Goal: Check status: Check status

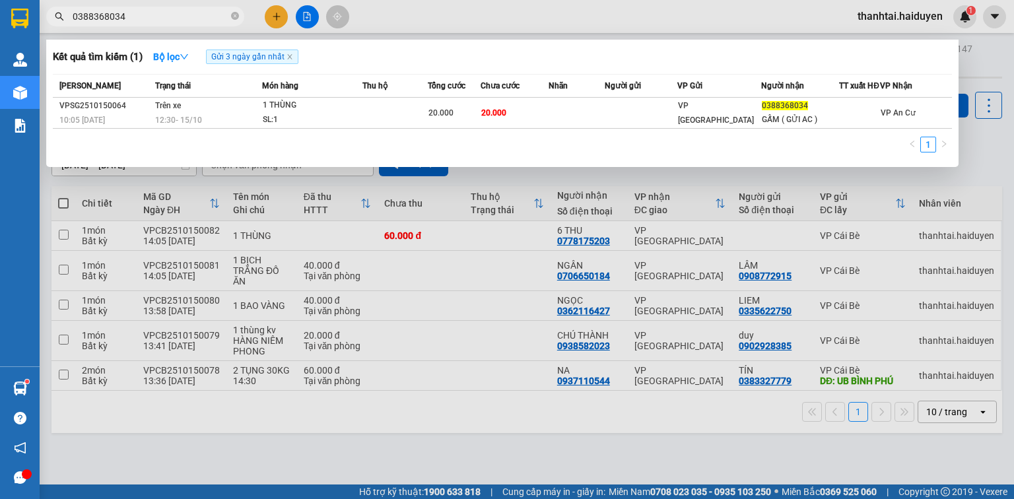
click at [0, 63] on section "Kết quả tìm kiếm ( 1 ) Bộ lọc Gửi 3 ngày gần nhất Mã ĐH Trạng thái Món hàng Thu…" at bounding box center [507, 249] width 1014 height 499
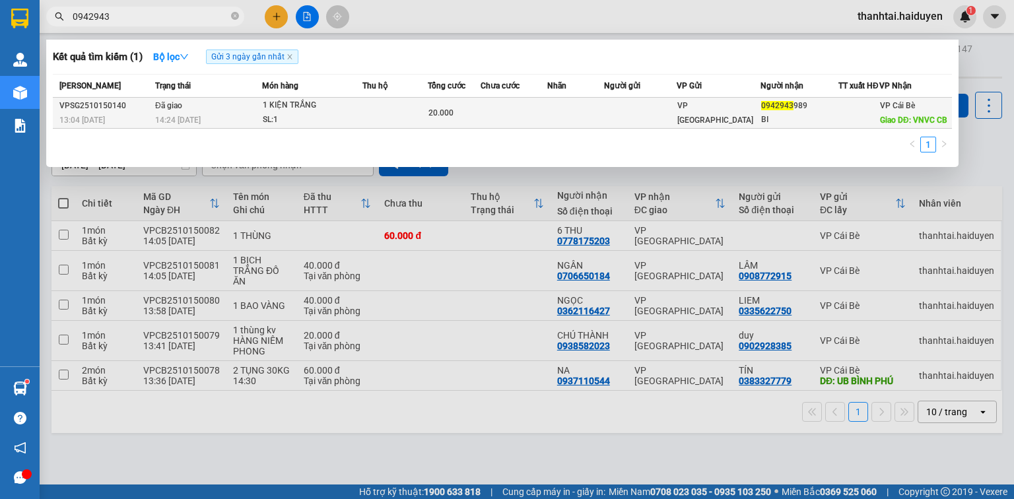
type input "0942943"
click at [610, 110] on td at bounding box center [640, 113] width 73 height 31
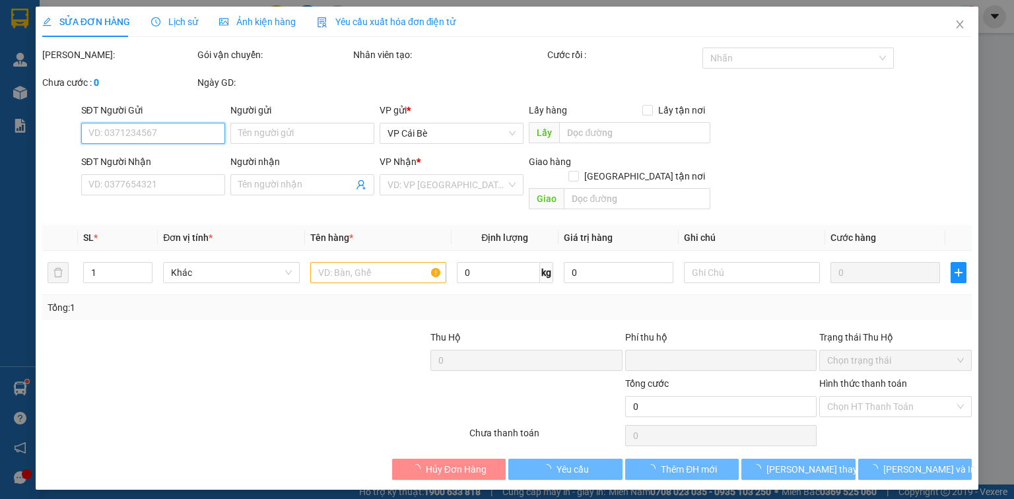
type input "0942943989"
type input "BI"
type input "VNVC CB"
type input "0"
type input "20.000"
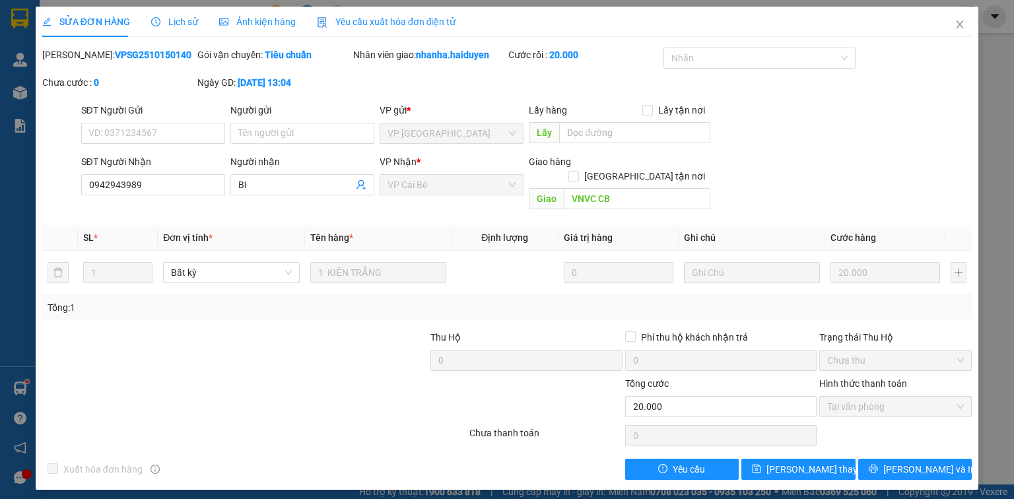
click at [179, 19] on span "Lịch sử" at bounding box center [174, 21] width 47 height 11
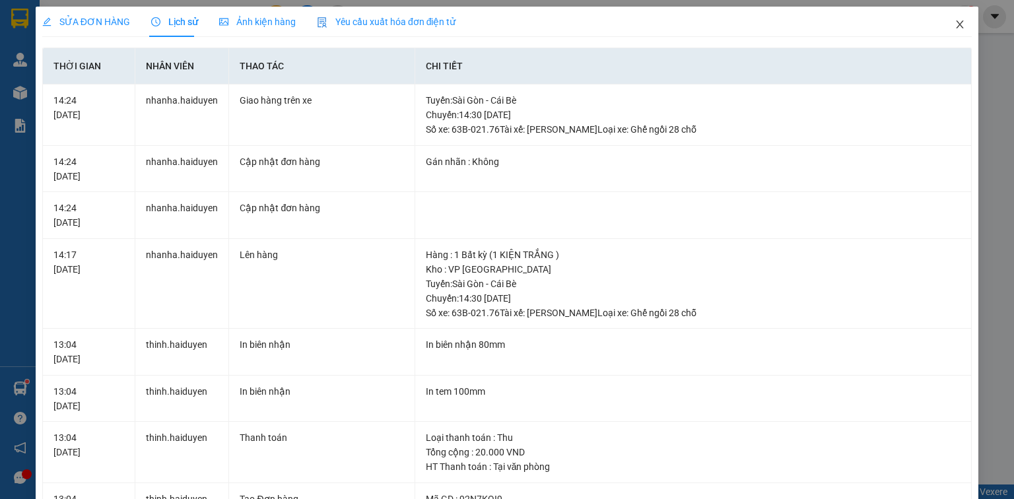
click at [945, 20] on span "Close" at bounding box center [959, 25] width 37 height 37
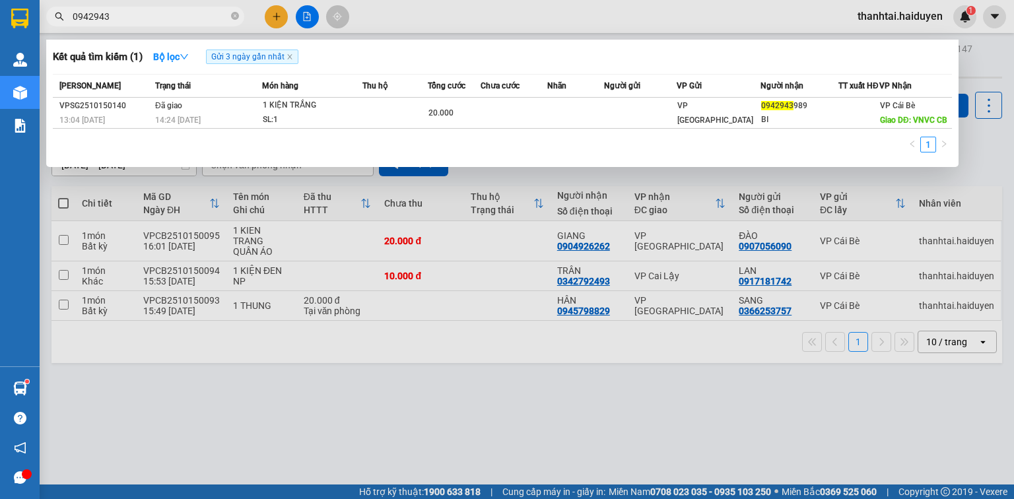
click at [153, 16] on input "0942943" at bounding box center [151, 16] width 156 height 15
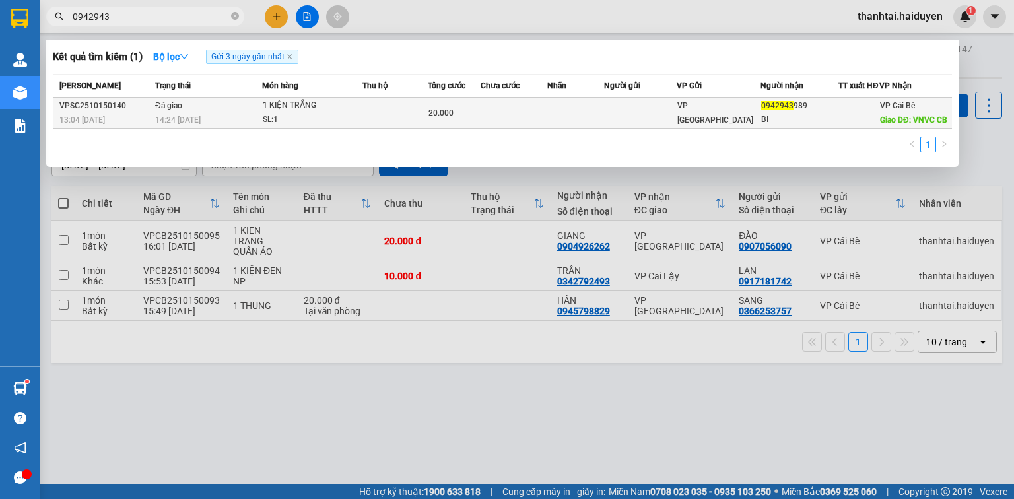
click at [523, 115] on td at bounding box center [513, 113] width 67 height 31
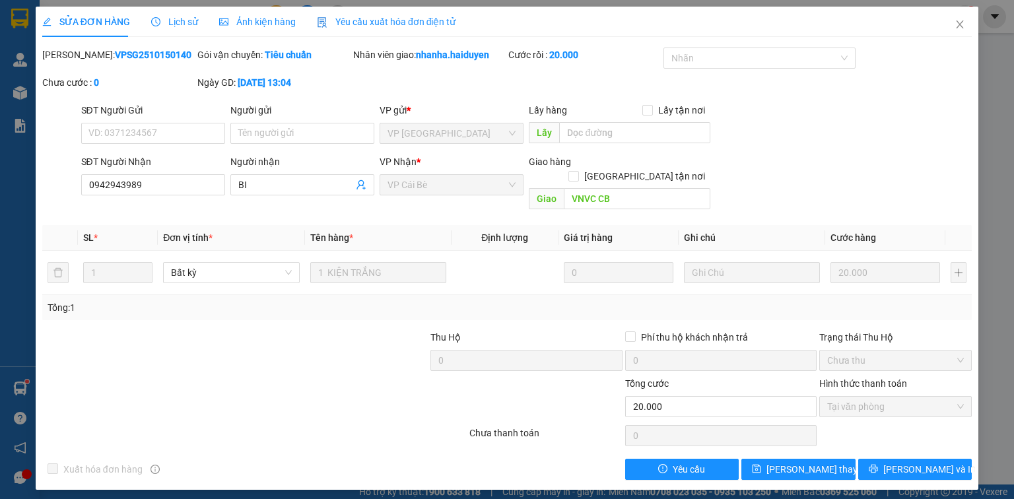
click at [186, 21] on span "Lịch sử" at bounding box center [174, 21] width 47 height 11
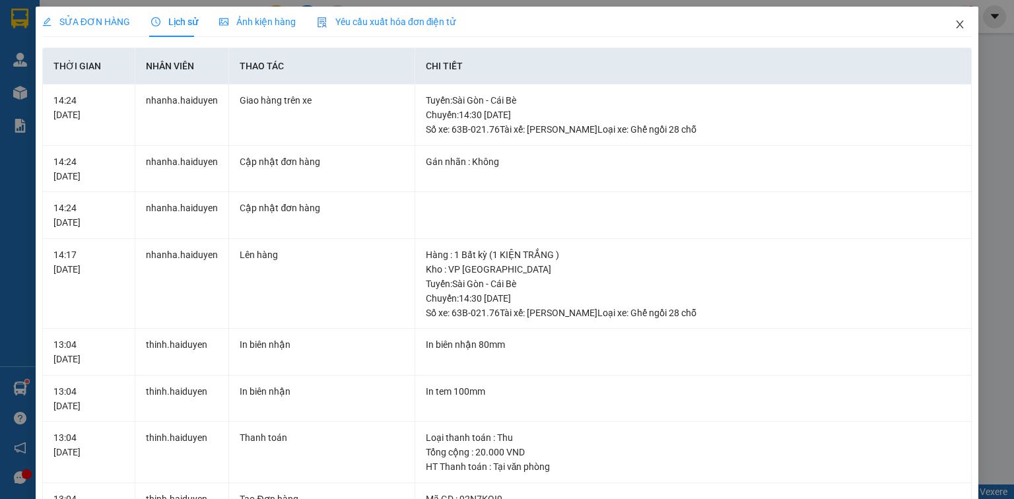
click at [954, 22] on icon "close" at bounding box center [959, 24] width 11 height 11
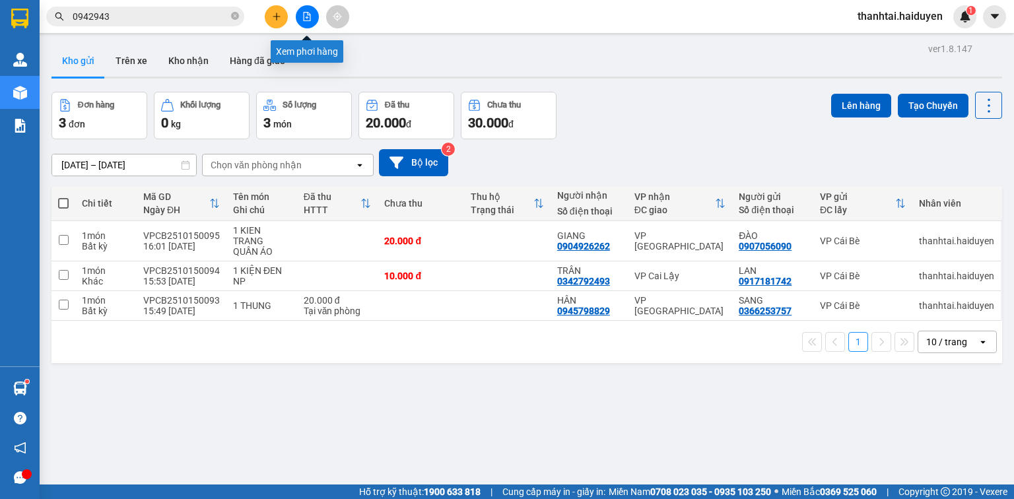
click at [300, 18] on button at bounding box center [307, 16] width 23 height 23
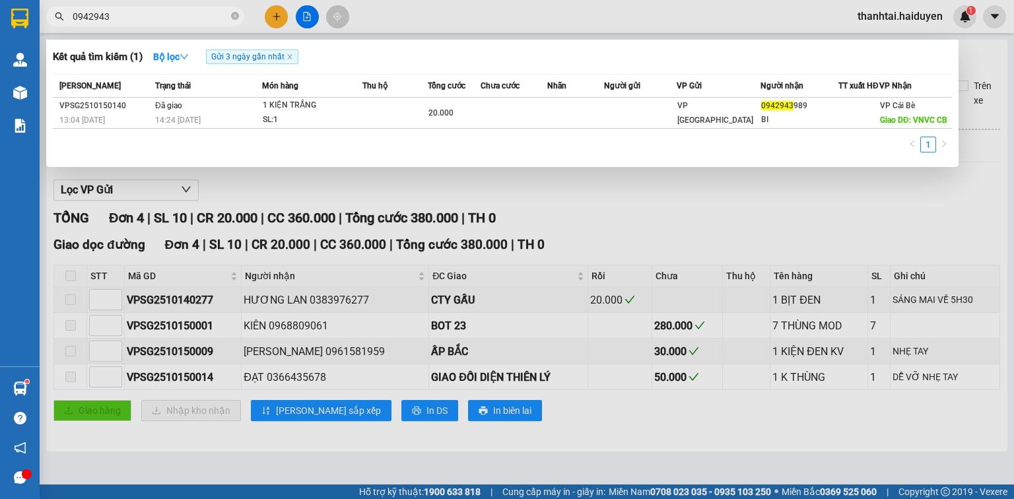
drag, startPoint x: 115, startPoint y: 10, endPoint x: 0, endPoint y: 59, distance: 125.4
click at [0, 58] on section "Kết quả tìm kiếm ( 1 ) Bộ lọc Gửi 3 ngày gần nhất Mã ĐH Trạng thái Món hàng Thu…" at bounding box center [507, 249] width 1014 height 499
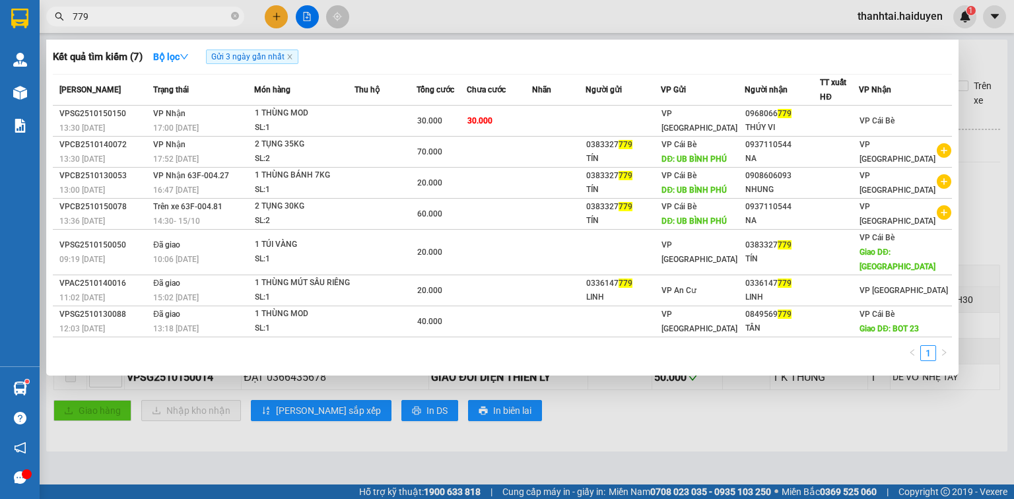
type input "779"
click at [234, 18] on icon "close-circle" at bounding box center [235, 16] width 8 height 8
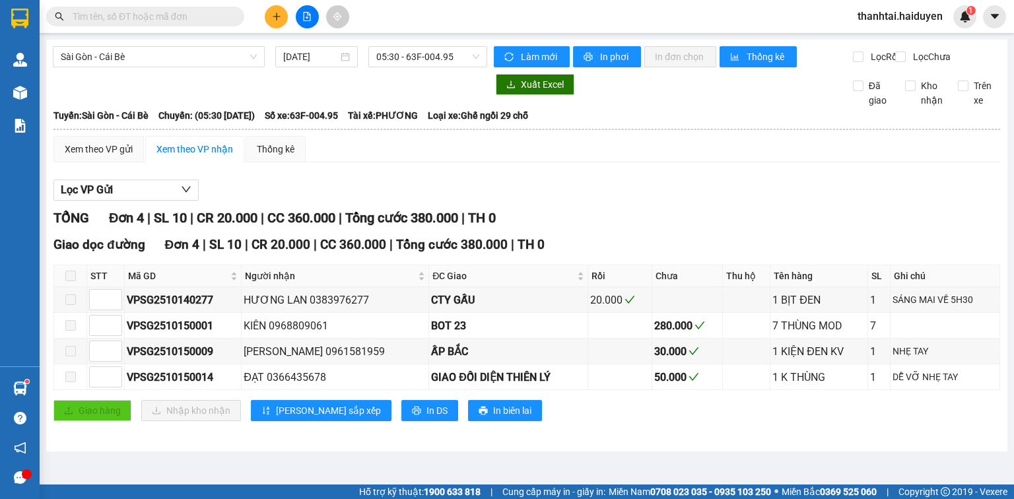
click at [147, 16] on input "text" at bounding box center [151, 16] width 156 height 15
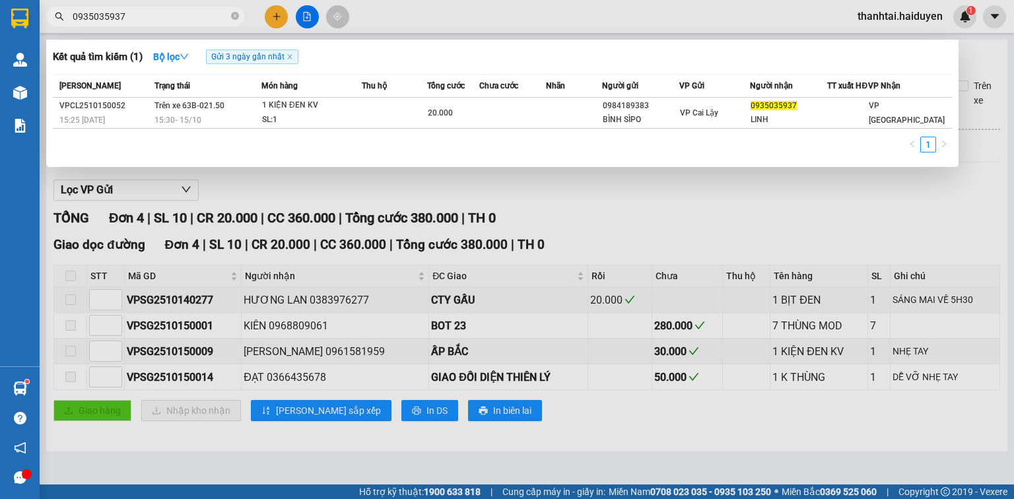
type input "0935035937"
